Goal: Task Accomplishment & Management: Complete application form

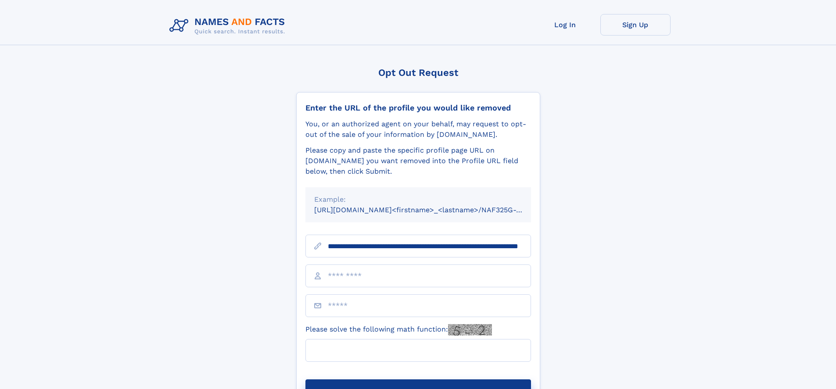
scroll to position [0, 88]
type input "**********"
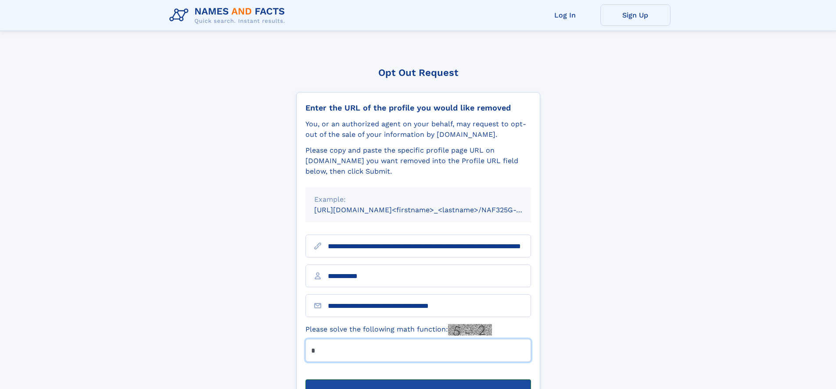
type input "*"
click at [418, 379] on button "Submit Opt Out Request" at bounding box center [417, 393] width 225 height 28
